Goal: Information Seeking & Learning: Learn about a topic

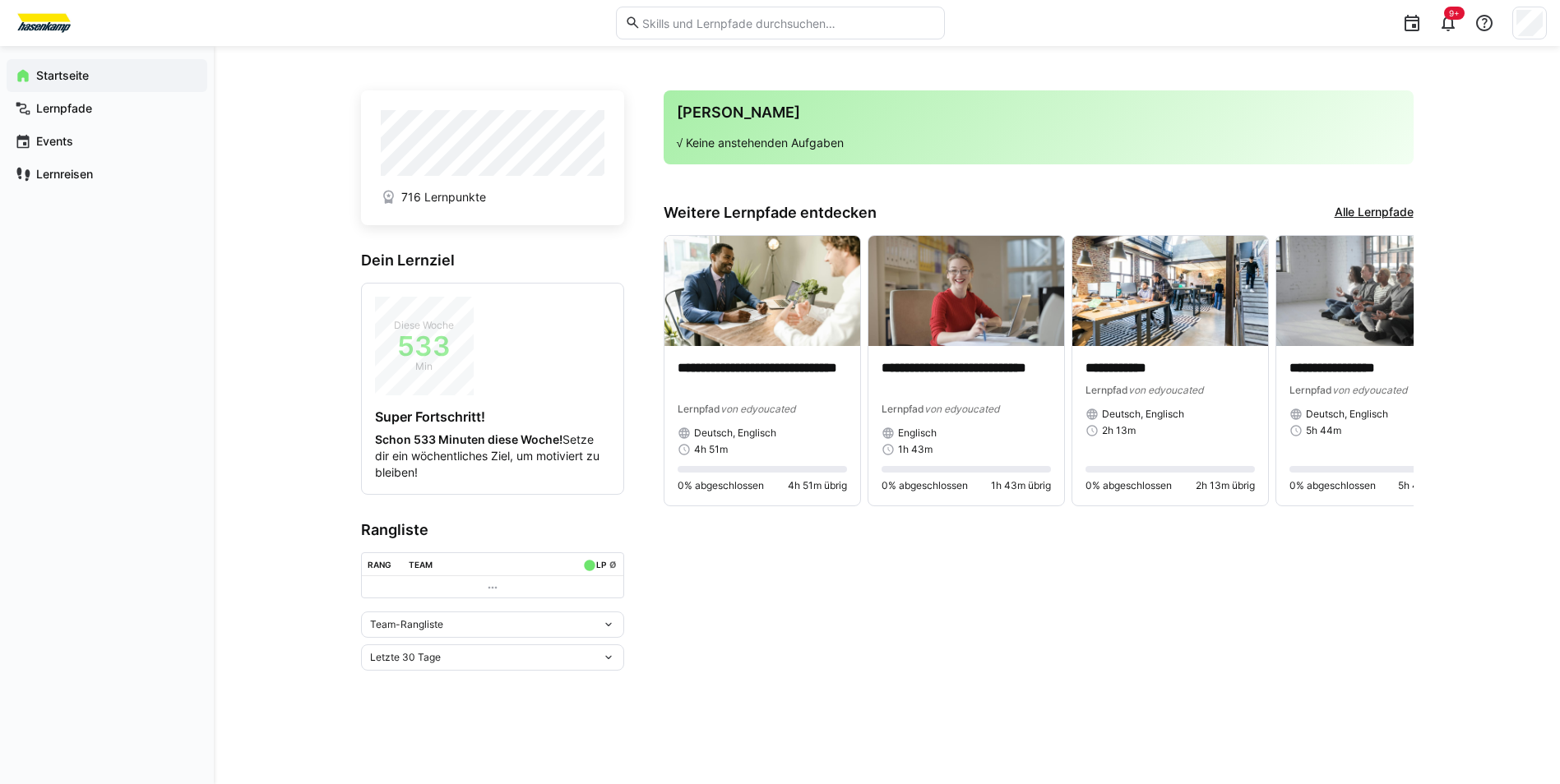
drag, startPoint x: 837, startPoint y: 102, endPoint x: 504, endPoint y: 220, distance: 353.3
click at [832, 101] on div "Deine Agenda √ Keine anstehenden Aufgaben" at bounding box center [1038, 127] width 750 height 74
click at [441, 372] on span "Min" at bounding box center [425, 366] width 99 height 16
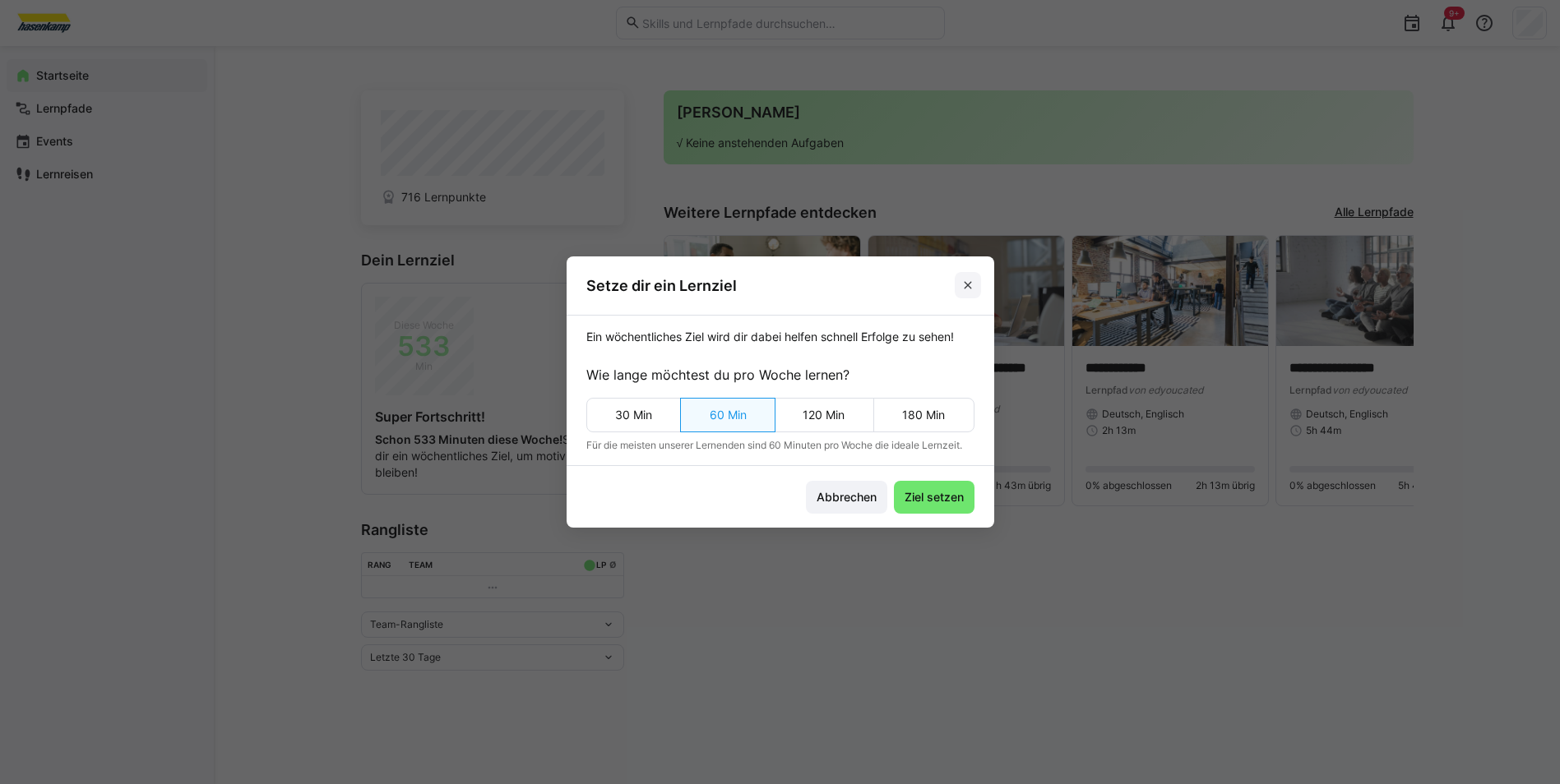
click at [963, 287] on span at bounding box center [968, 285] width 27 height 27
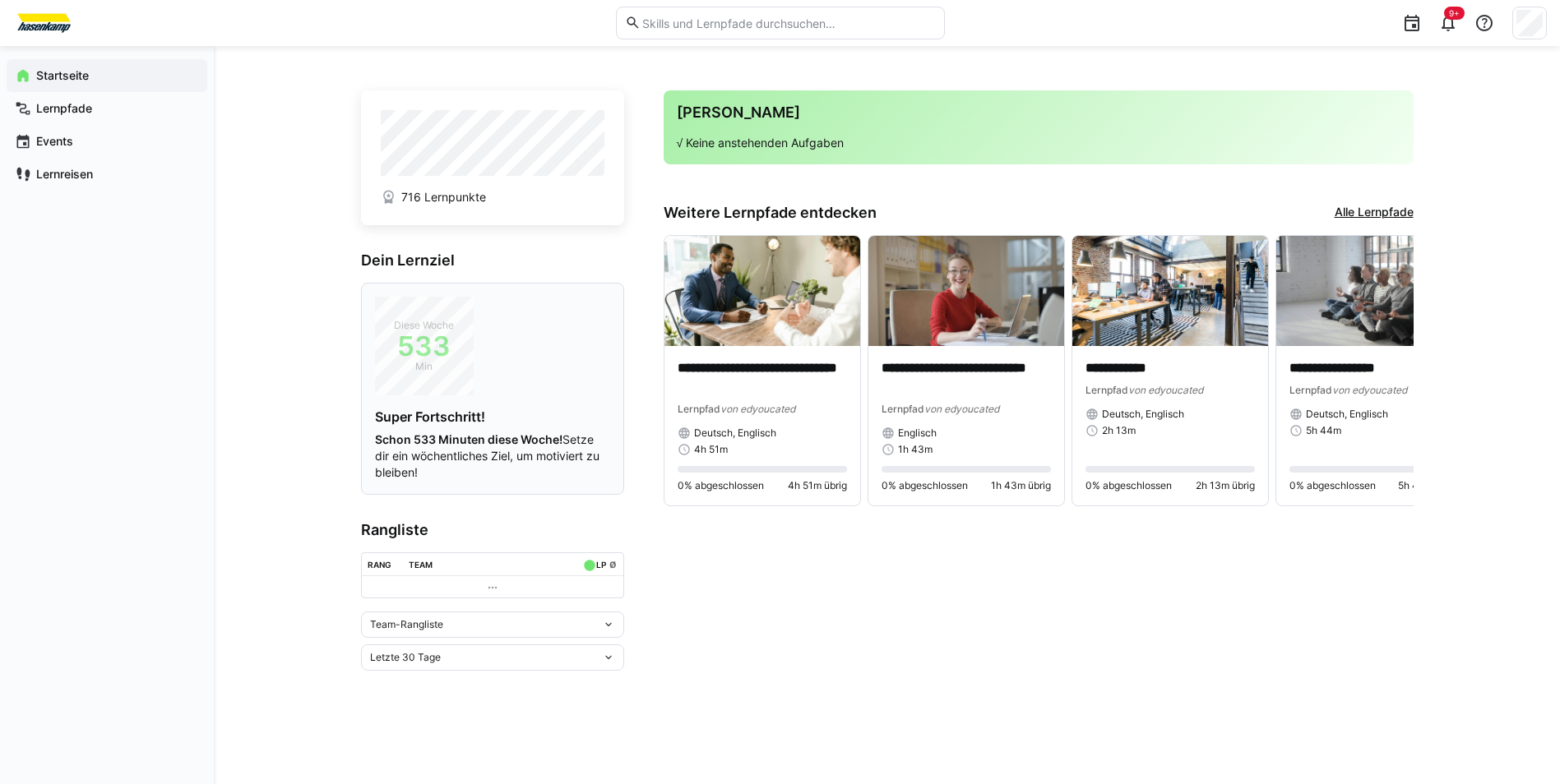
click at [432, 439] on strong "Schon 533 Minuten diese Woche!" at bounding box center [468, 439] width 188 height 14
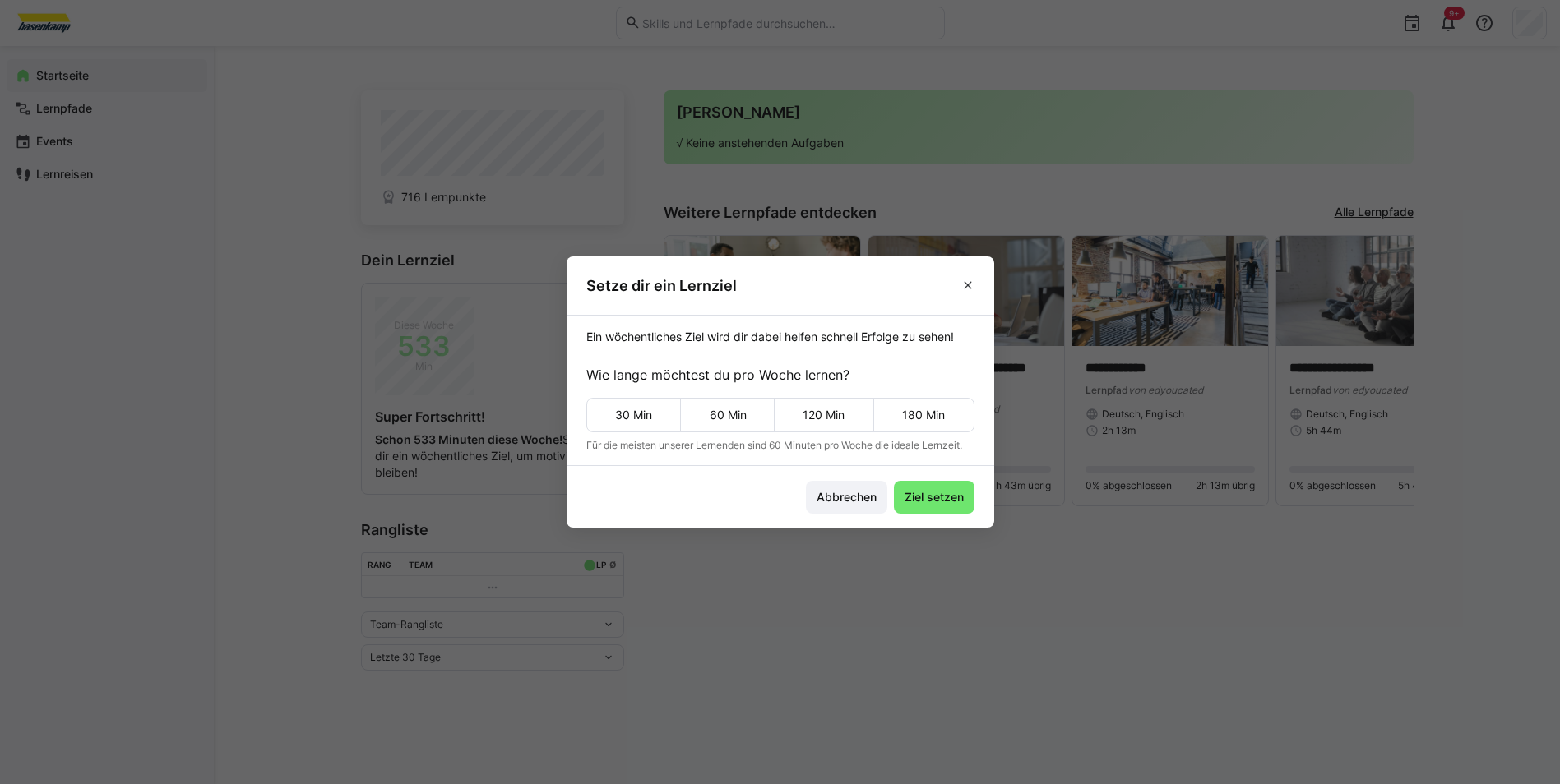
click at [988, 292] on header "Setze dir ein Lernziel" at bounding box center [780, 285] width 427 height 58
click at [518, 185] on eds-dialog "Setze dir ein Lernziel Ein wöchentliches Ziel wird dir dabei helfen schnell Erf…" at bounding box center [780, 392] width 1560 height 784
click at [981, 281] on span at bounding box center [968, 285] width 27 height 27
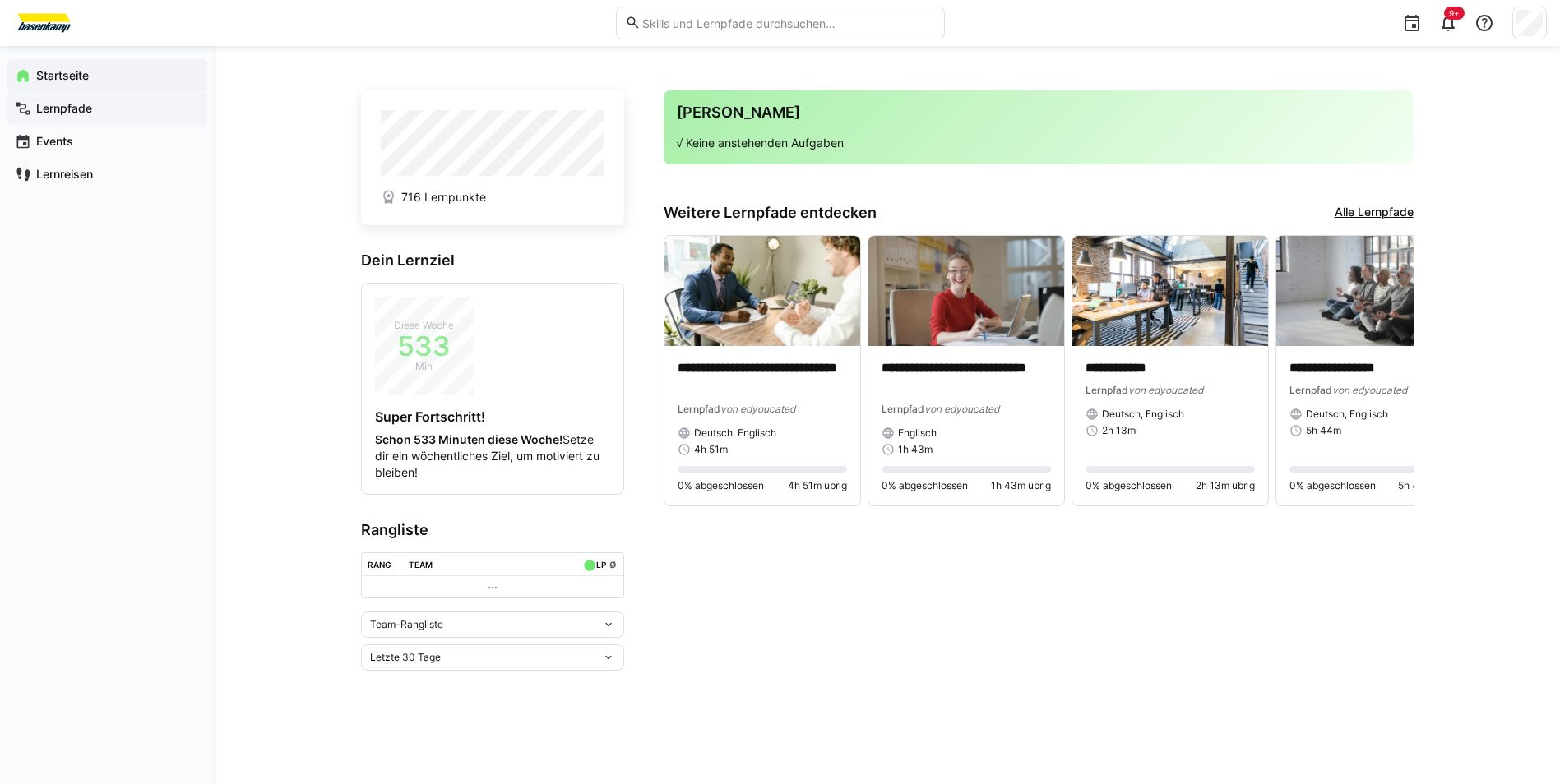
click at [170, 110] on span "Lernpfade" at bounding box center [116, 108] width 166 height 16
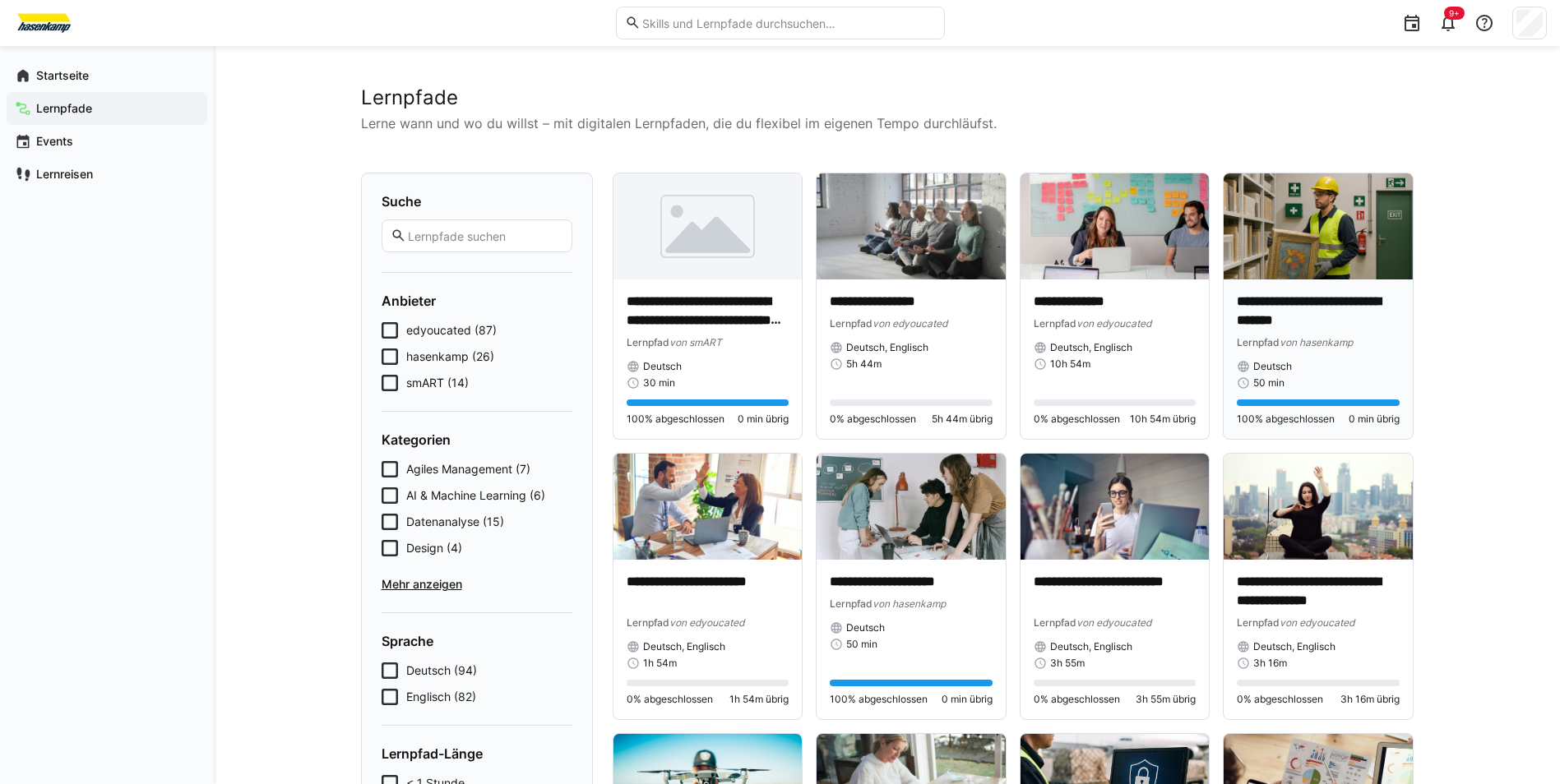
click at [1242, 302] on p "**********" at bounding box center [1317, 312] width 163 height 38
click at [147, 69] on span "Startseite" at bounding box center [116, 75] width 166 height 16
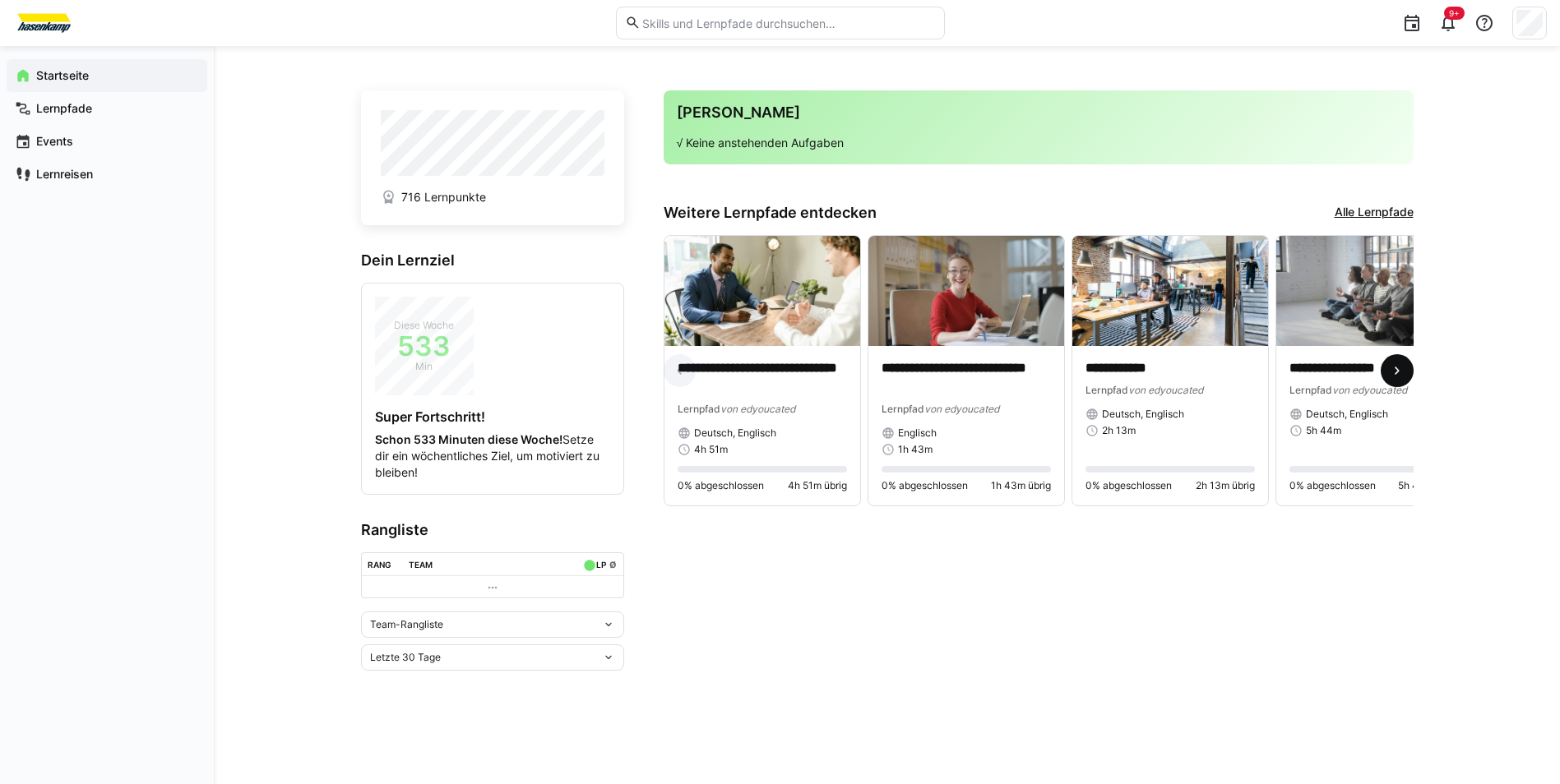
click at [1391, 376] on eds-icon at bounding box center [1396, 370] width 16 height 16
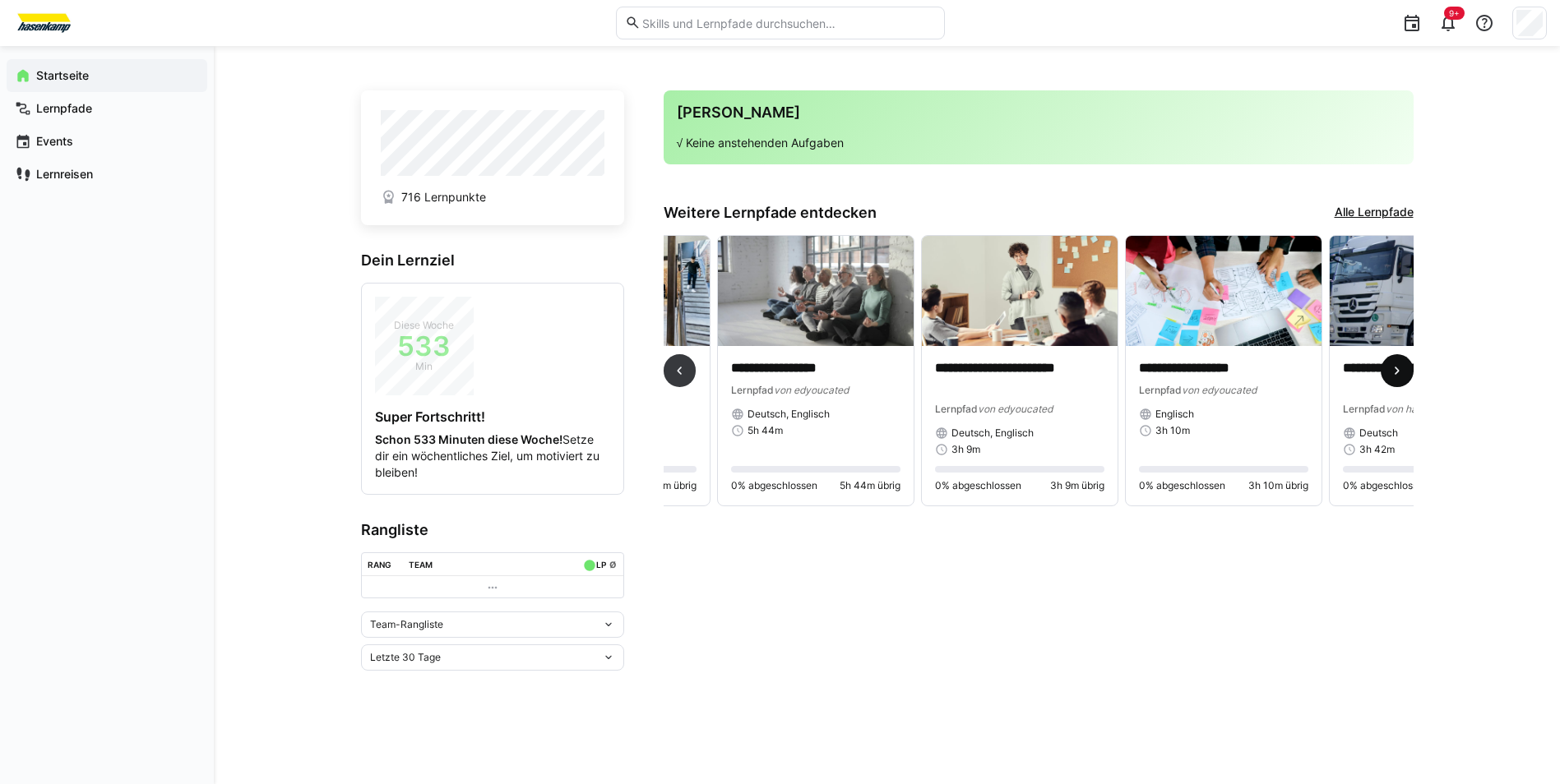
click at [1392, 376] on eds-icon at bounding box center [1396, 370] width 16 height 16
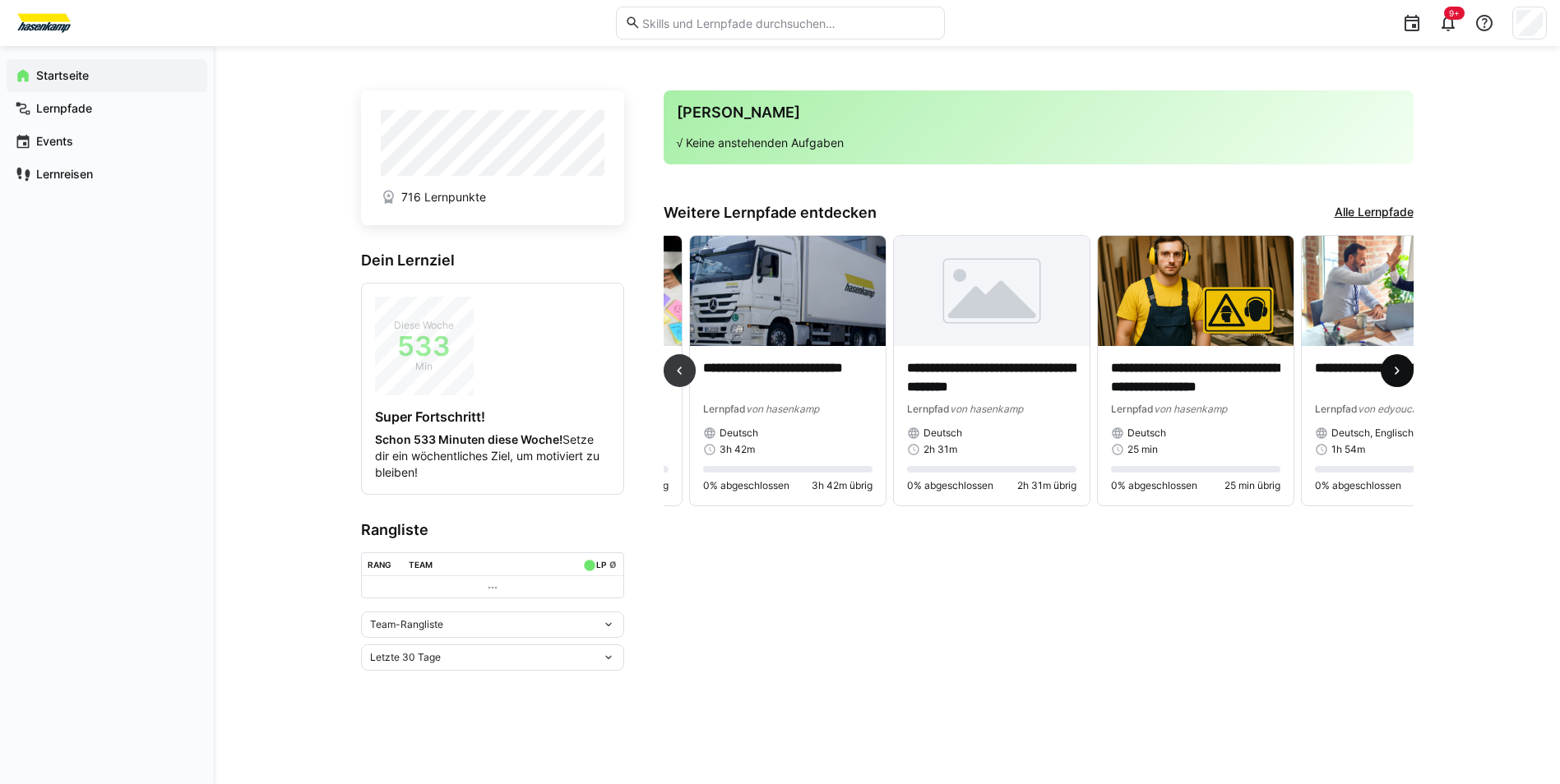
scroll to position [0, 1224]
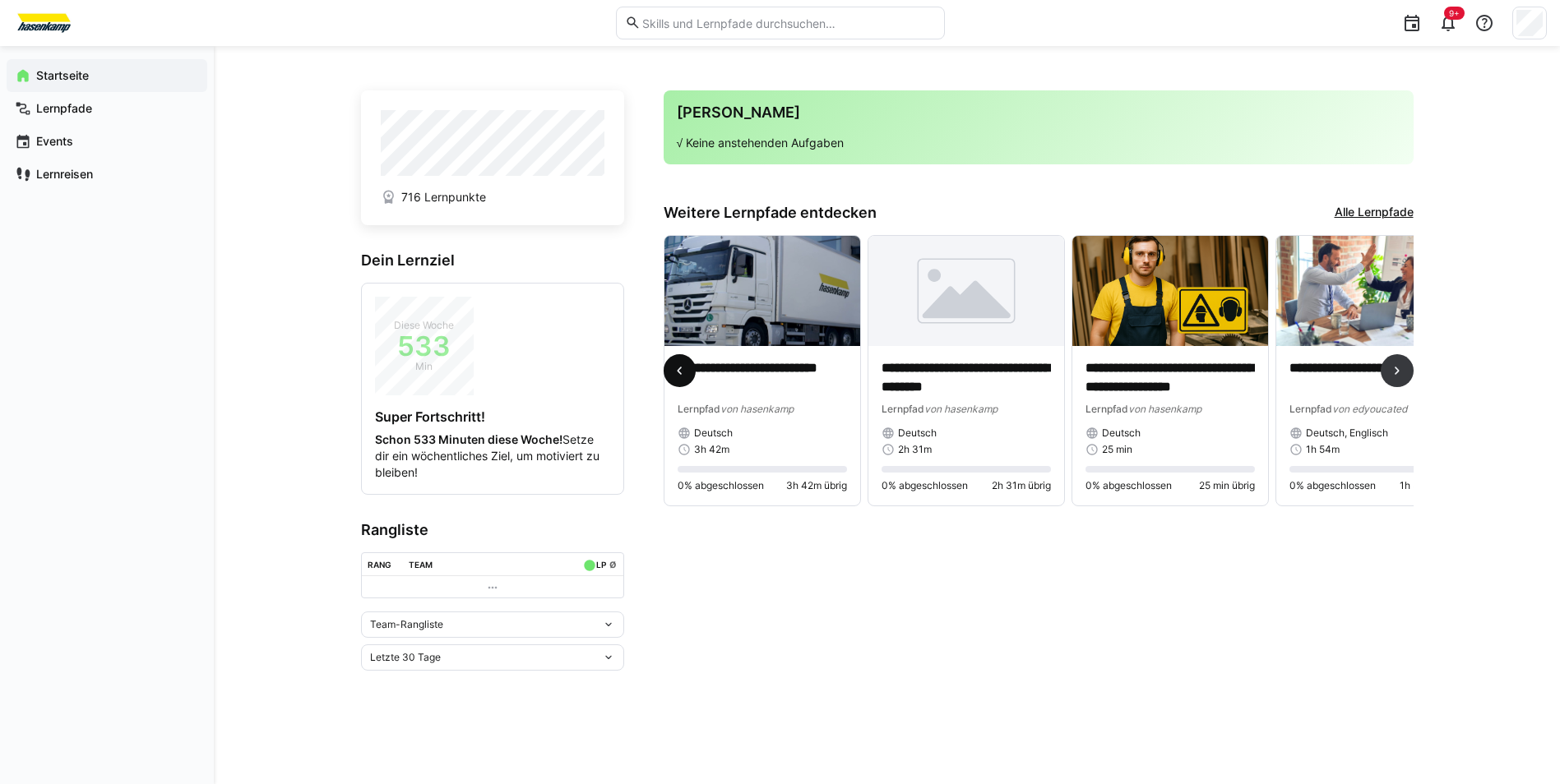
click at [681, 363] on span at bounding box center [680, 370] width 33 height 33
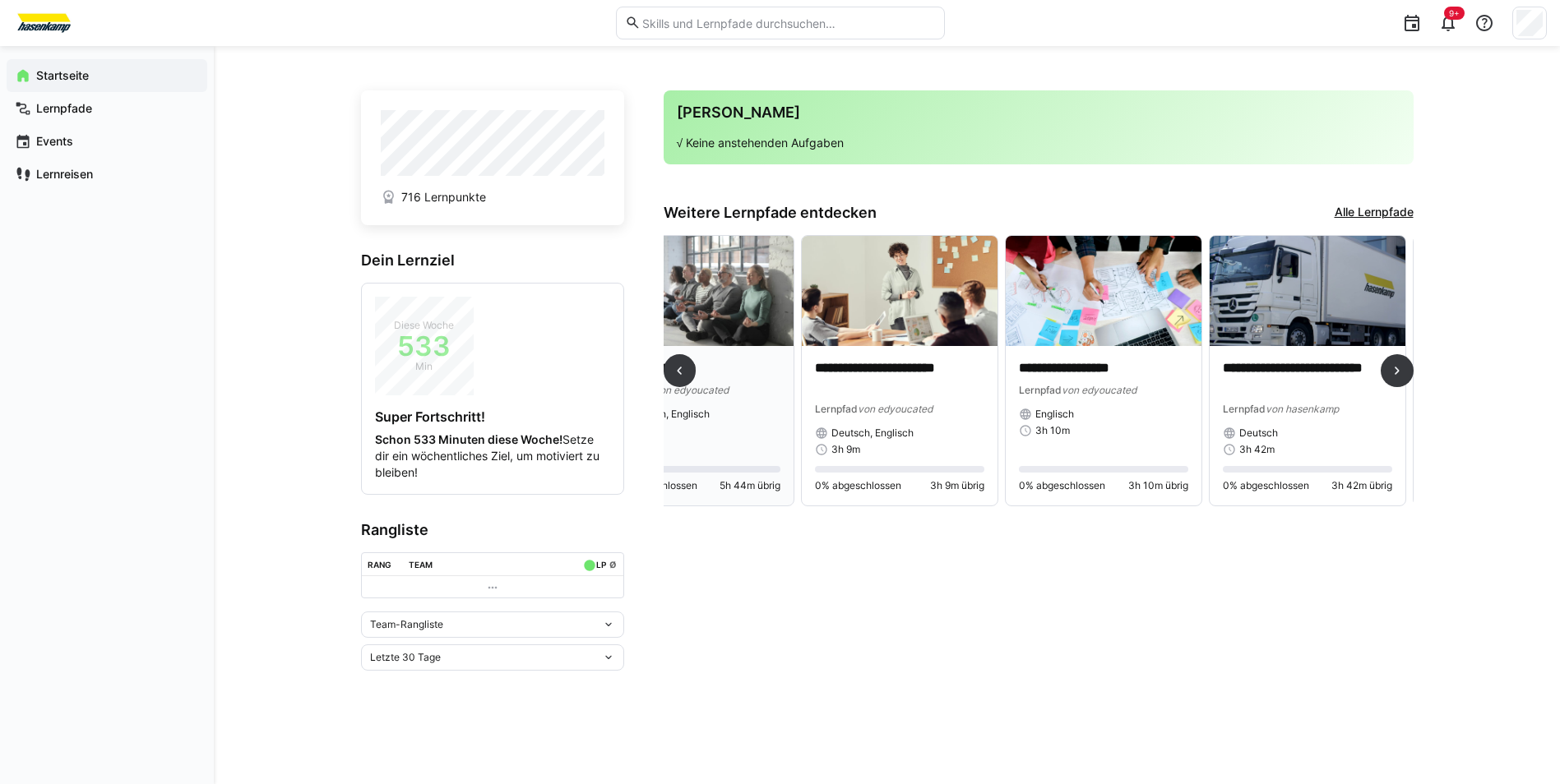
scroll to position [0, 612]
